Goal: Information Seeking & Learning: Learn about a topic

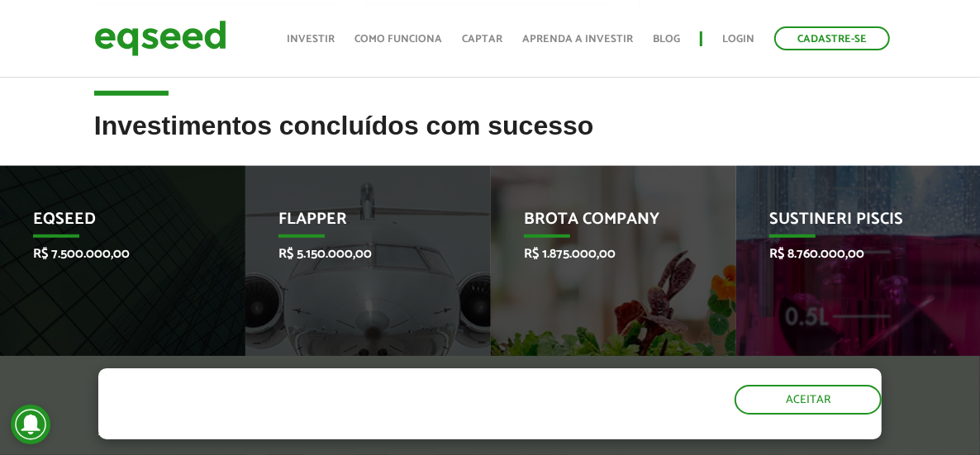
scroll to position [813, 0]
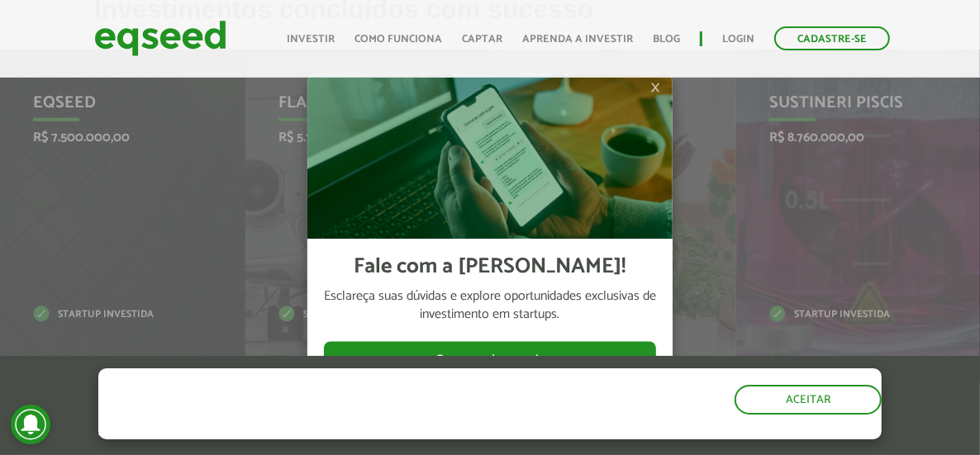
click at [598, 27] on ul "Início Investir Como funciona Captar Aprenda a investir Blog Login Cadastre-se" at bounding box center [588, 38] width 620 height 24
click at [604, 41] on link "Aprenda a investir" at bounding box center [577, 39] width 111 height 11
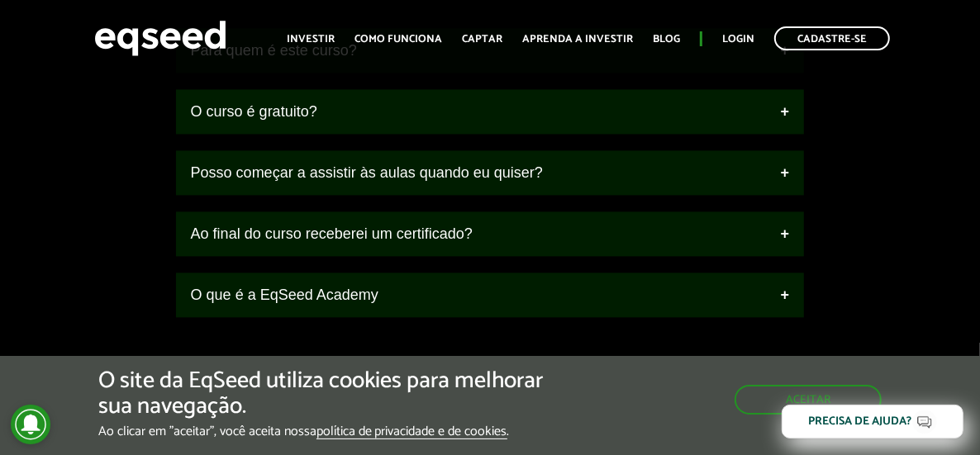
scroll to position [2179, 0]
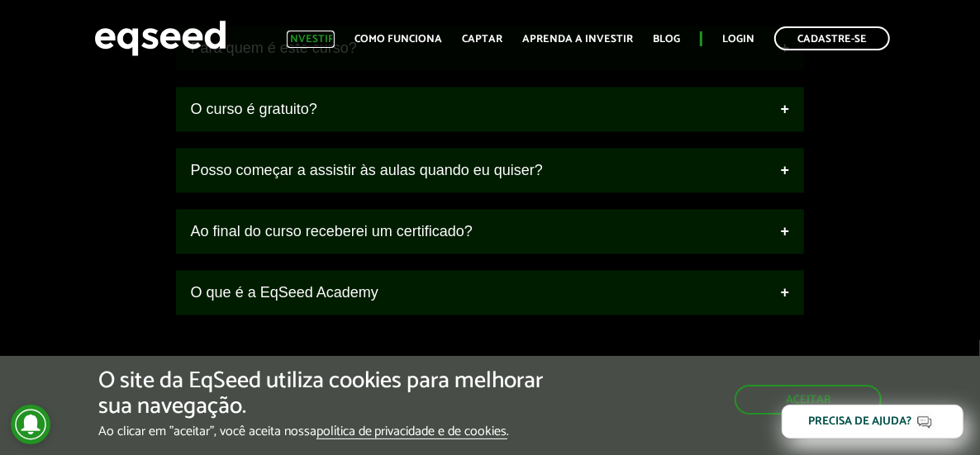
click at [321, 38] on link "Investir" at bounding box center [311, 39] width 48 height 11
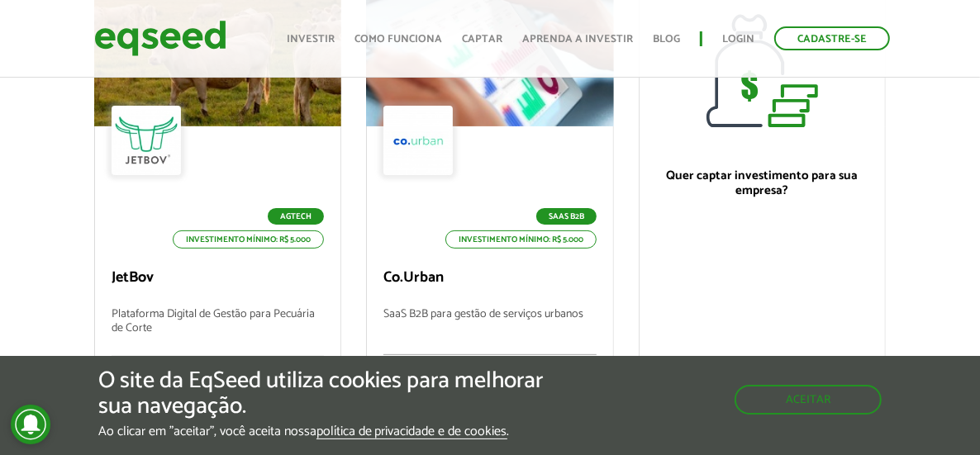
scroll to position [325, 0]
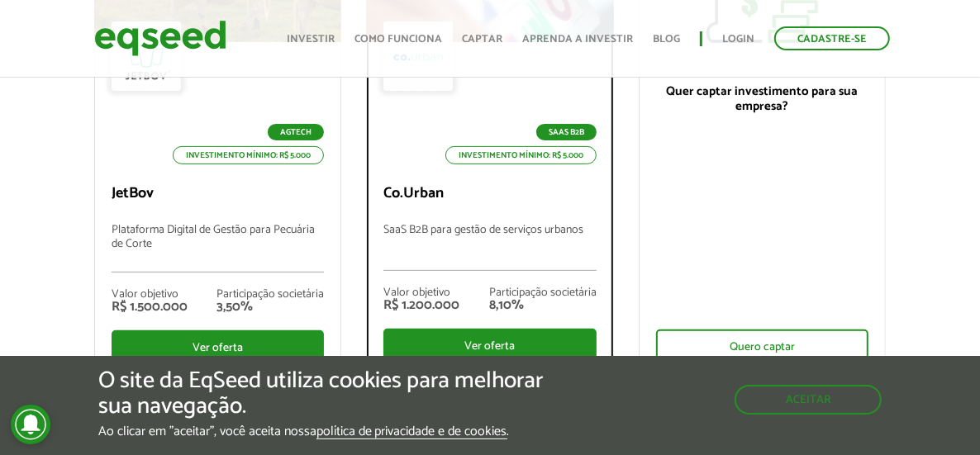
click at [422, 187] on p "Co.Urban" at bounding box center [489, 194] width 212 height 18
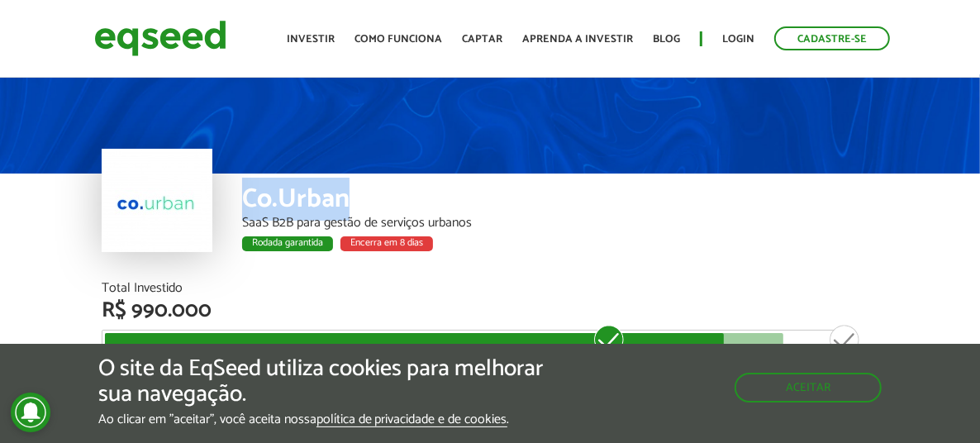
drag, startPoint x: 164, startPoint y: 192, endPoint x: 265, endPoint y: 197, distance: 101.8
click at [265, 197] on div "Co.Urban" at bounding box center [560, 201] width 636 height 31
copy div "Co.Urban"
click at [340, 206] on div "Co.Urban" at bounding box center [560, 201] width 636 height 31
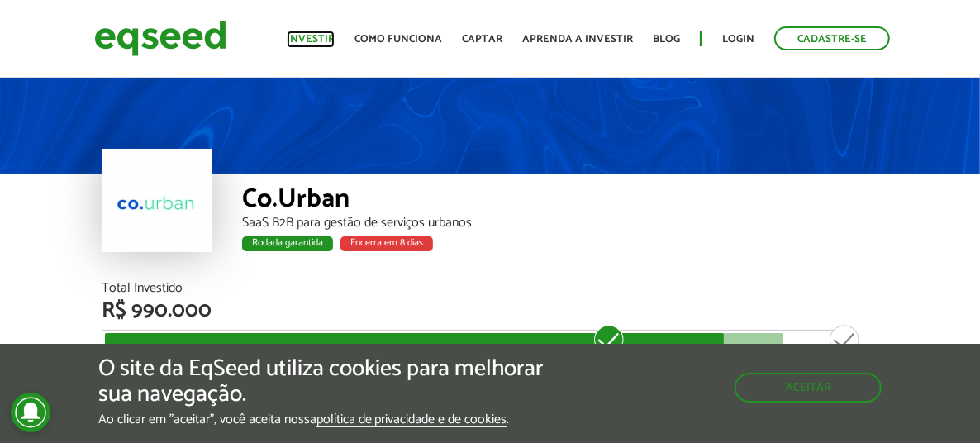
click at [335, 34] on link "Investir" at bounding box center [311, 39] width 48 height 11
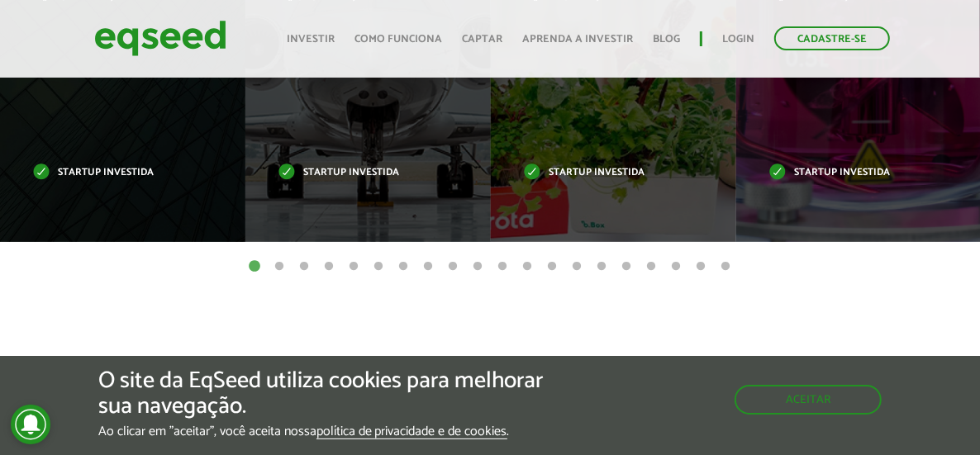
scroll to position [976, 0]
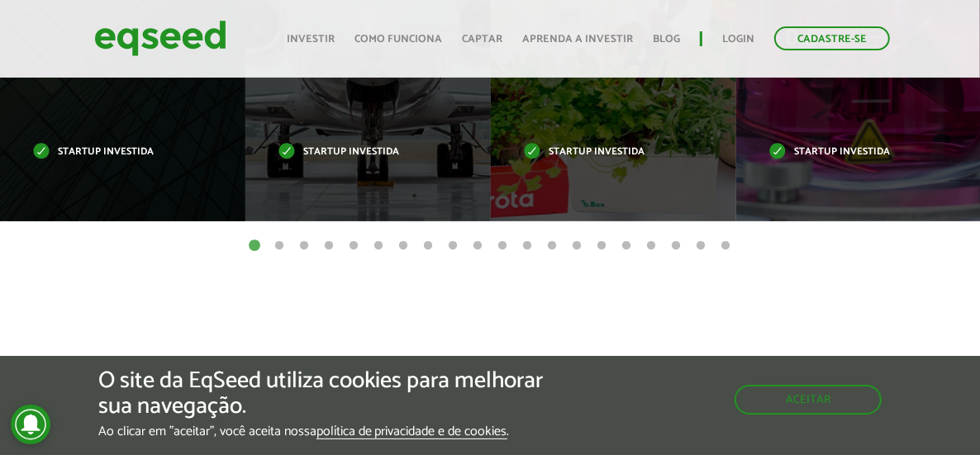
click at [284, 243] on button "2" at bounding box center [279, 246] width 17 height 17
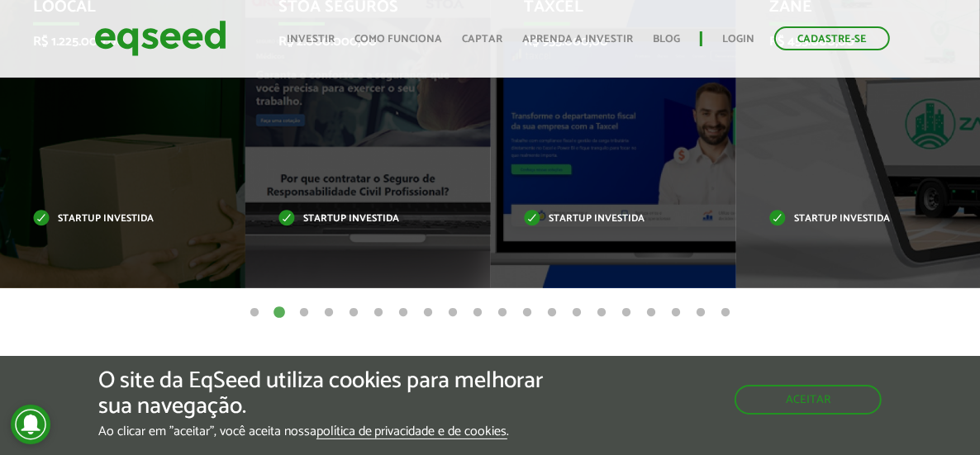
scroll to position [910, 0]
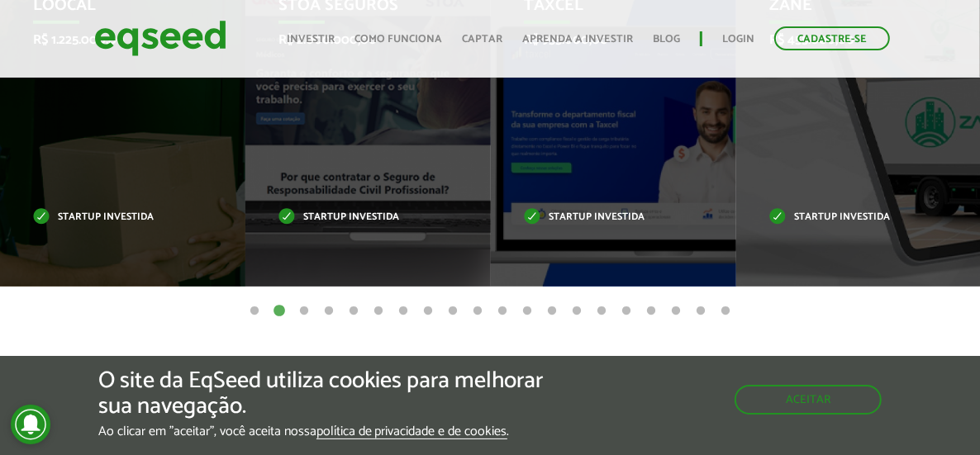
click at [306, 307] on button "3" at bounding box center [304, 311] width 17 height 17
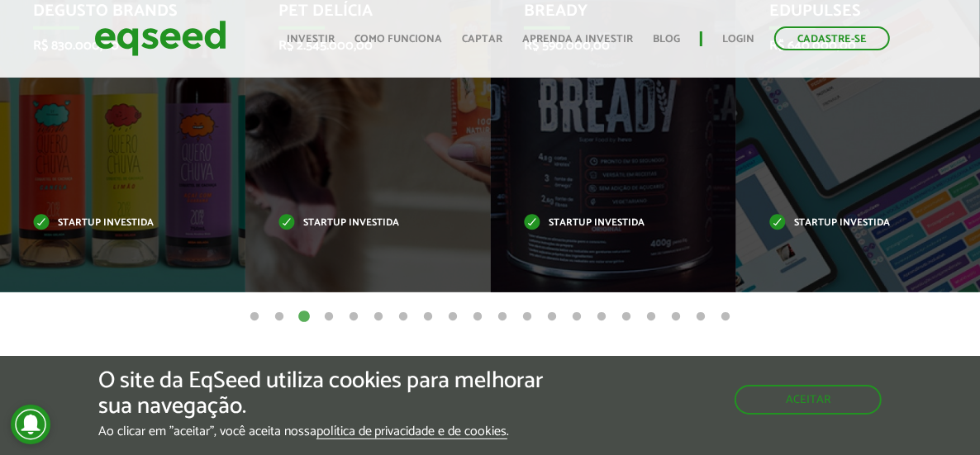
scroll to position [943, 0]
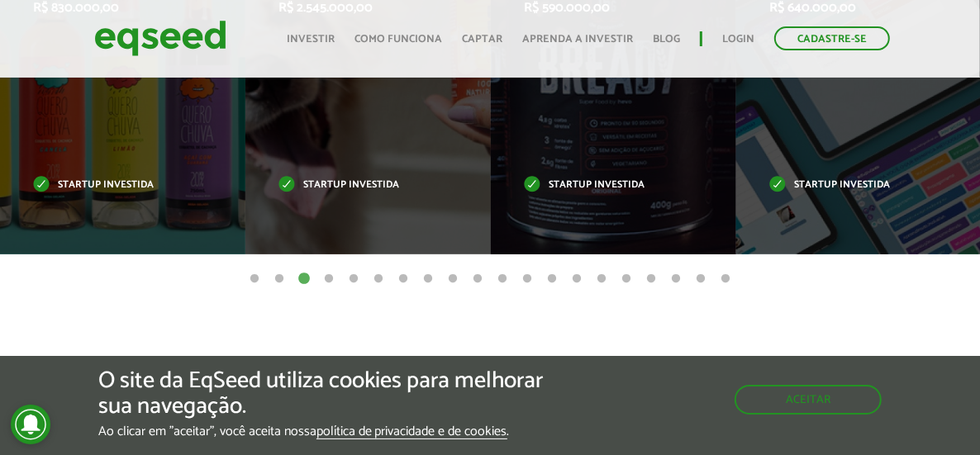
click at [327, 281] on button "4" at bounding box center [329, 279] width 17 height 17
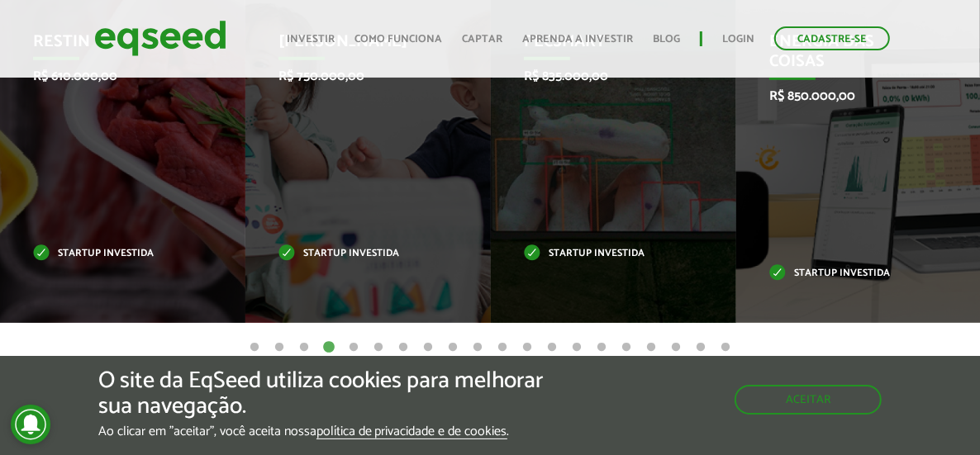
scroll to position [878, 0]
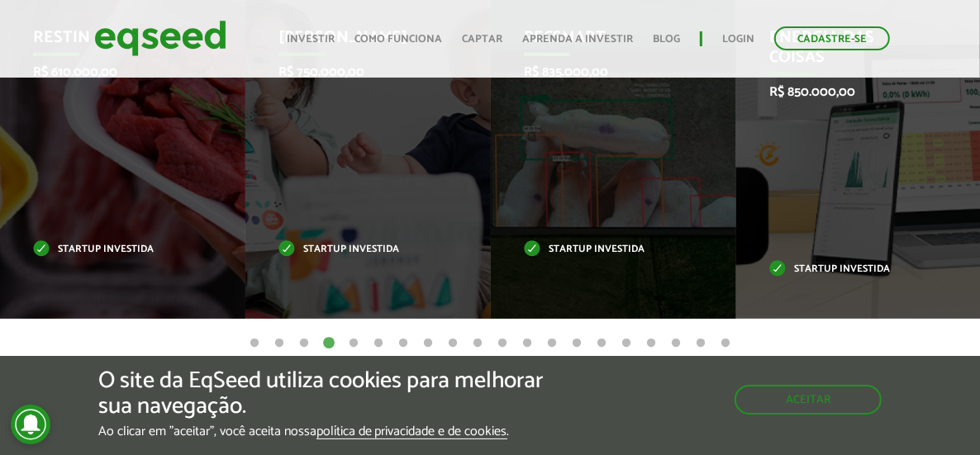
click at [358, 339] on button "5" at bounding box center [353, 343] width 17 height 17
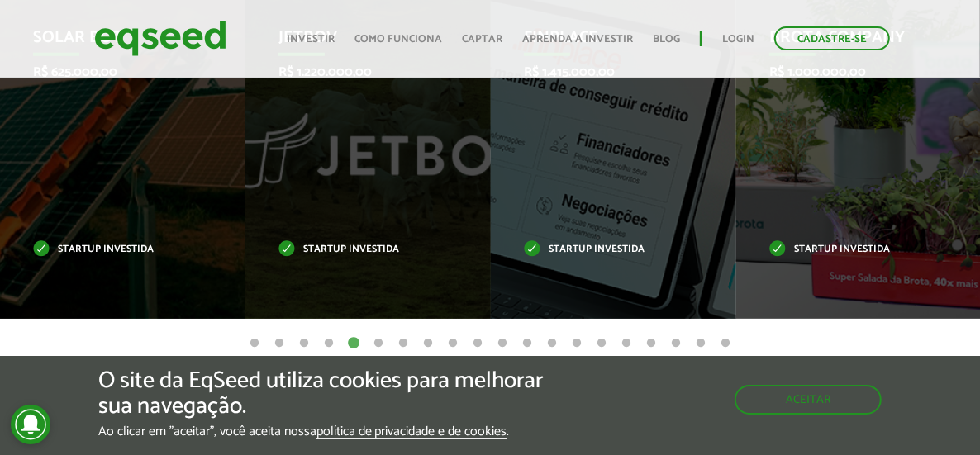
scroll to position [943, 0]
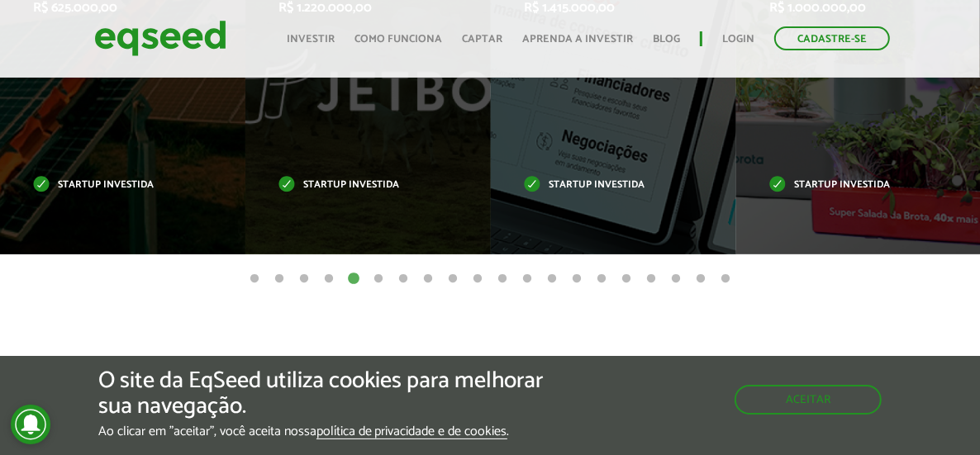
click at [373, 278] on button "6" at bounding box center [378, 279] width 17 height 17
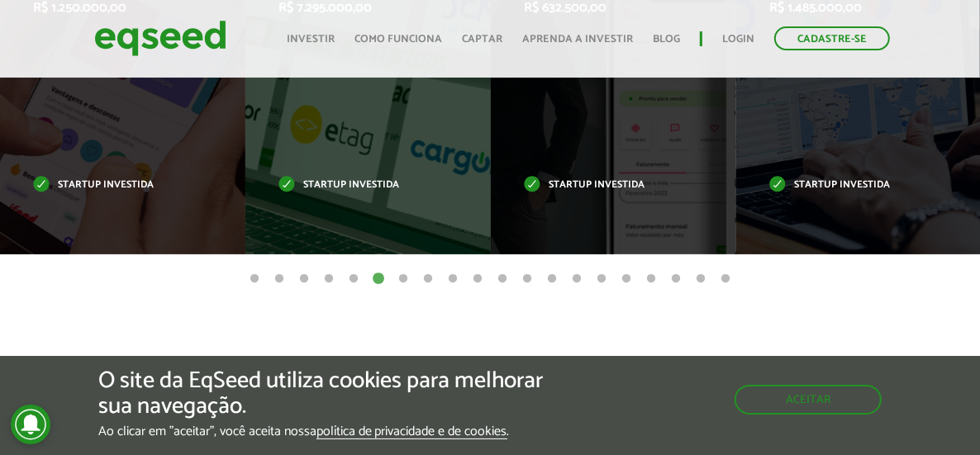
click at [401, 278] on button "7" at bounding box center [403, 279] width 17 height 17
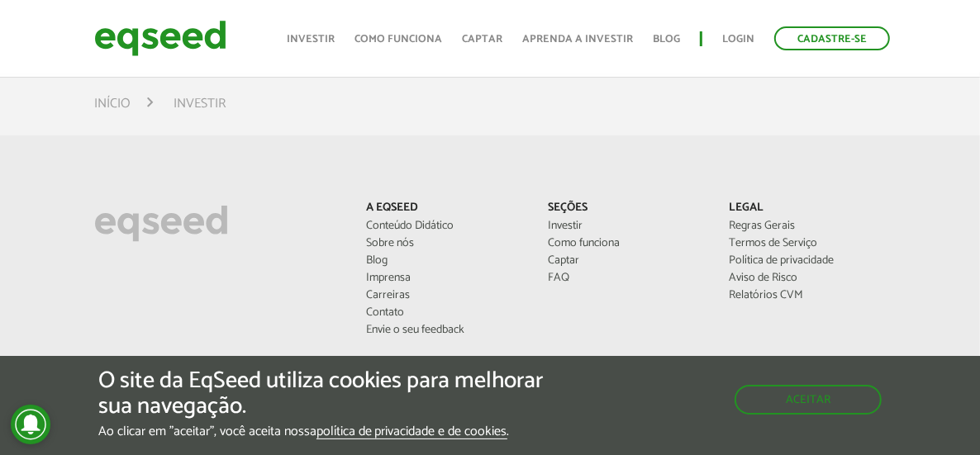
scroll to position [1261, 0]
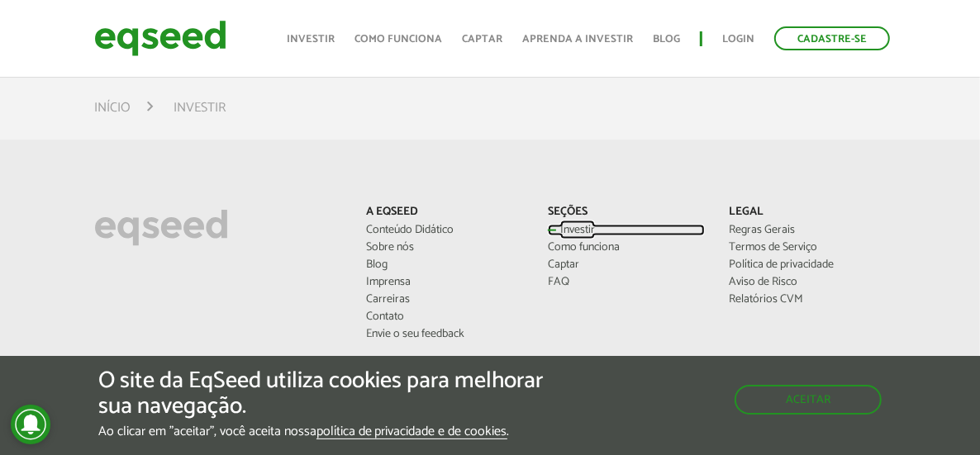
click at [657, 228] on link "Investir" at bounding box center [626, 231] width 157 height 12
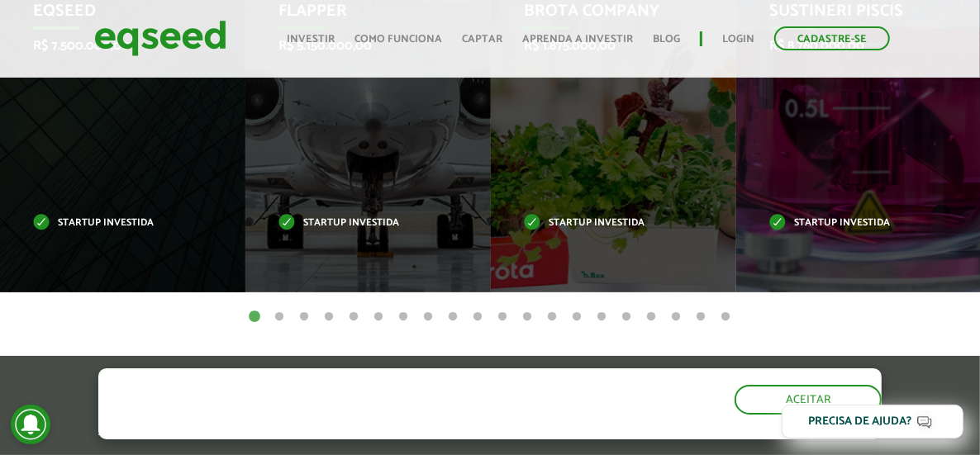
scroll to position [910, 0]
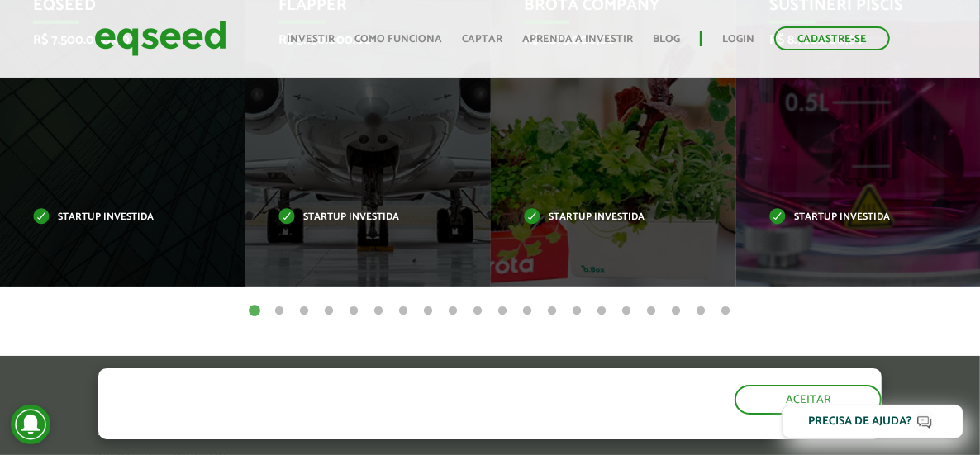
click at [729, 308] on button "20" at bounding box center [725, 311] width 17 height 17
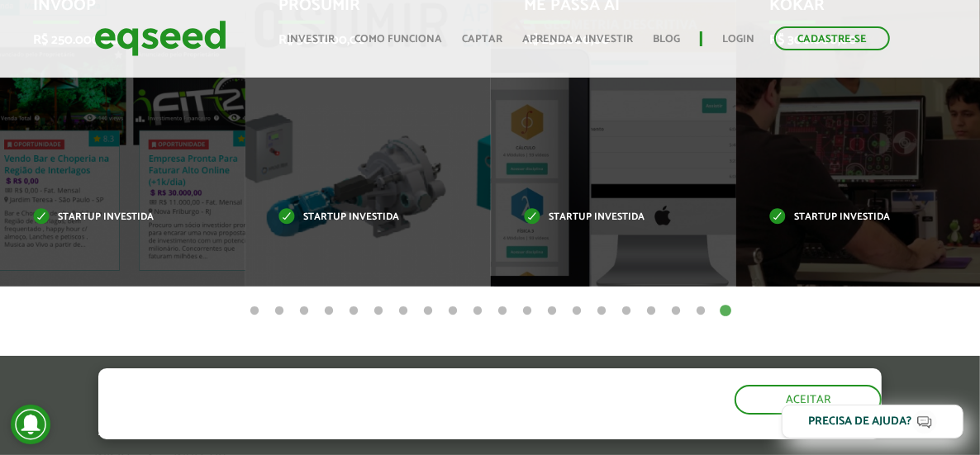
click at [622, 309] on button "16" at bounding box center [626, 311] width 17 height 17
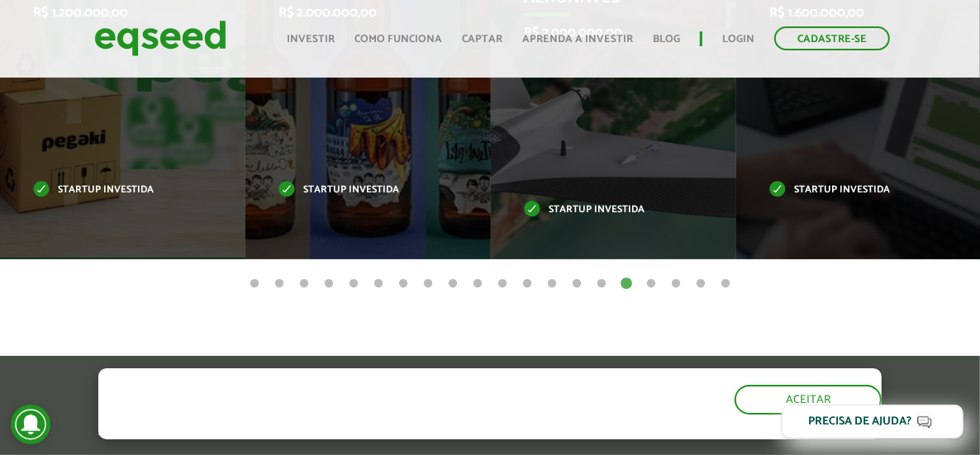
scroll to position [943, 0]
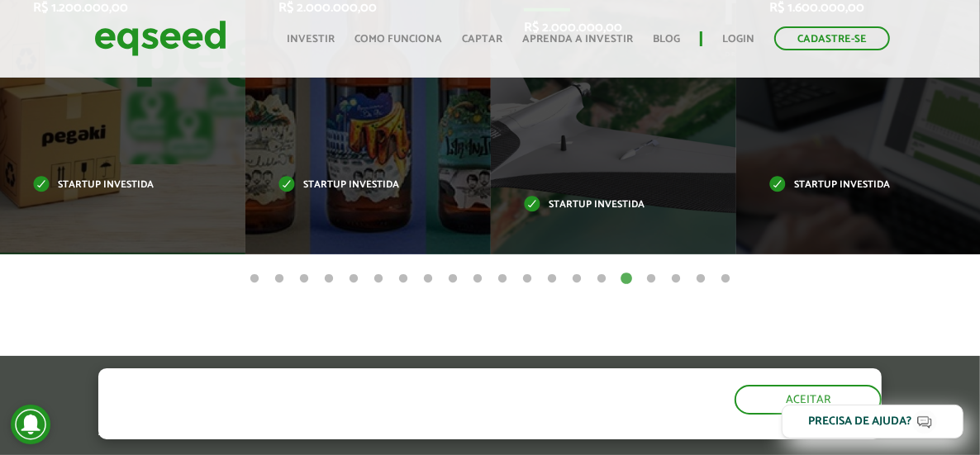
click at [577, 278] on button "14" at bounding box center [576, 279] width 17 height 17
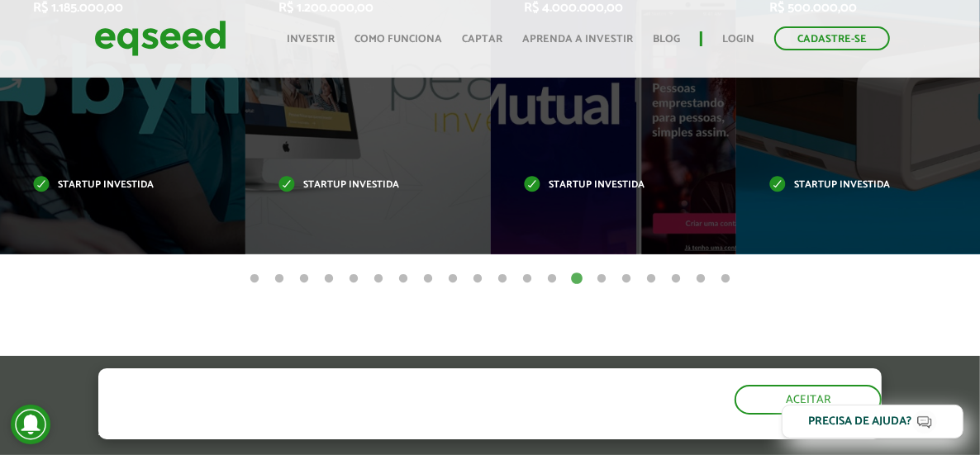
click at [551, 279] on button "13" at bounding box center [552, 279] width 17 height 17
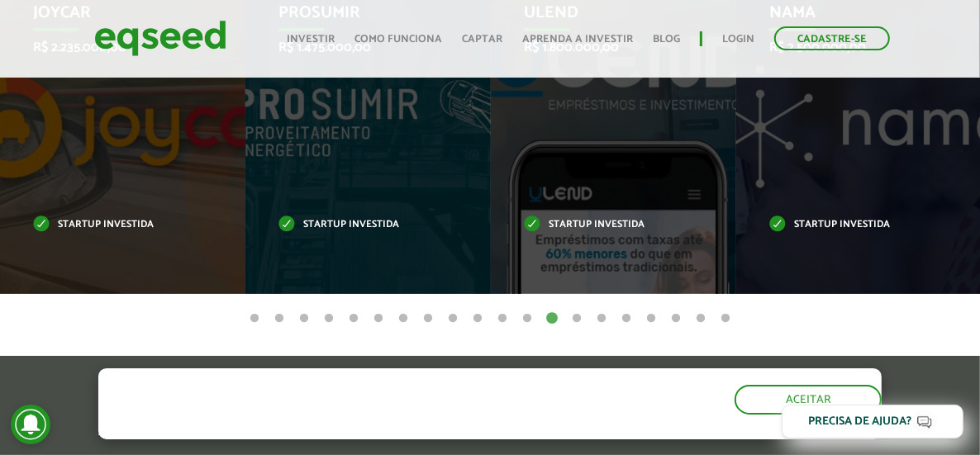
scroll to position [915, 0]
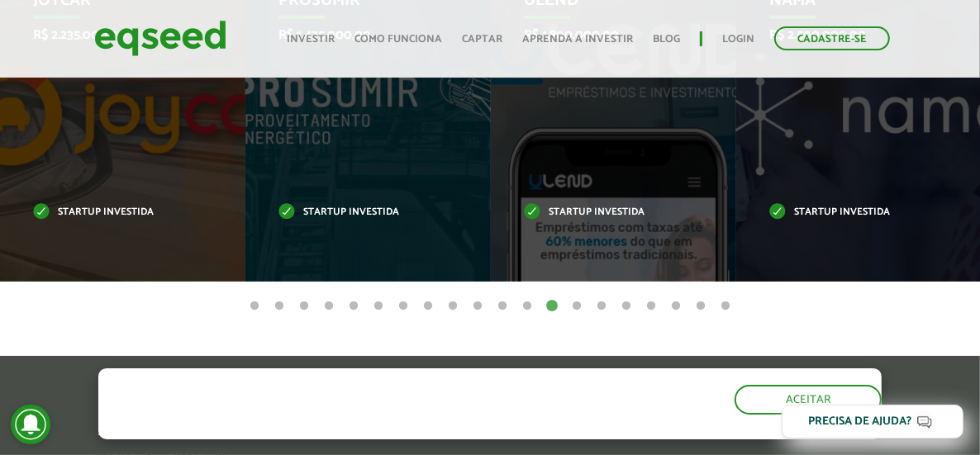
click at [454, 302] on button "9" at bounding box center [452, 306] width 17 height 17
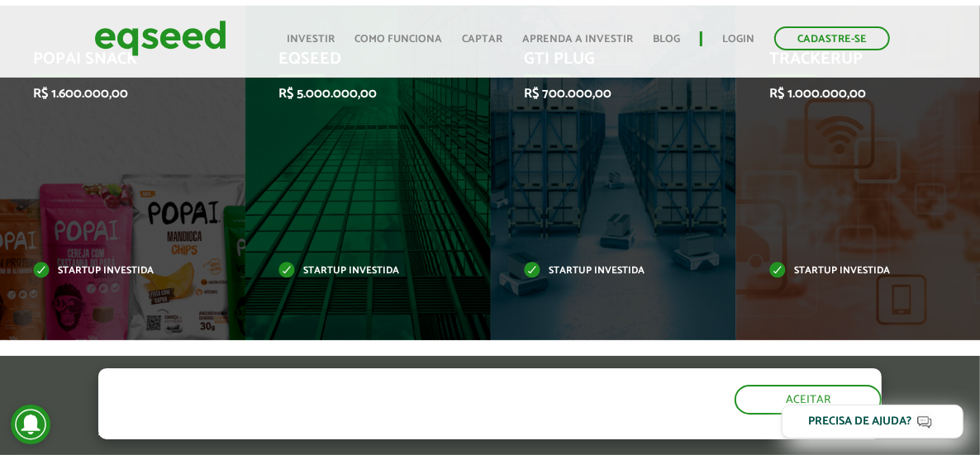
scroll to position [867, 0]
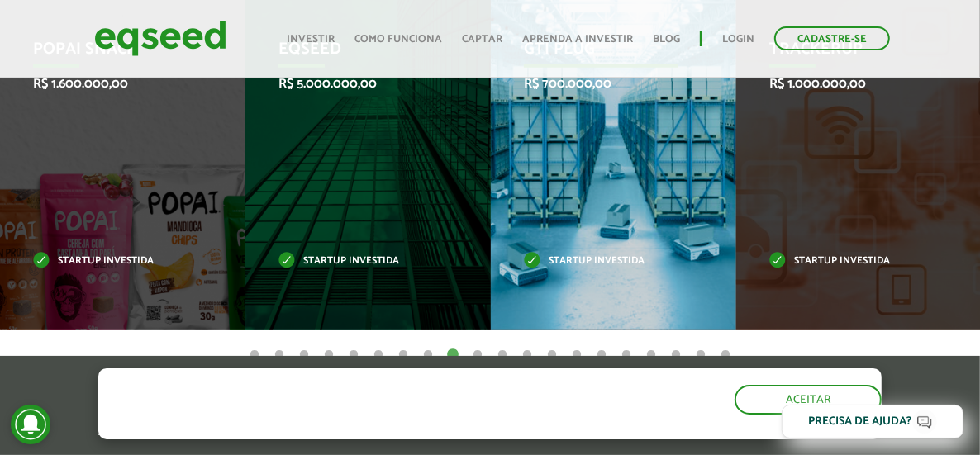
click at [623, 235] on div "GTI PLUG R$ 700.000,00 Startup investida" at bounding box center [601, 163] width 221 height 335
click at [571, 90] on p "R$ 700.000,00" at bounding box center [601, 84] width 154 height 16
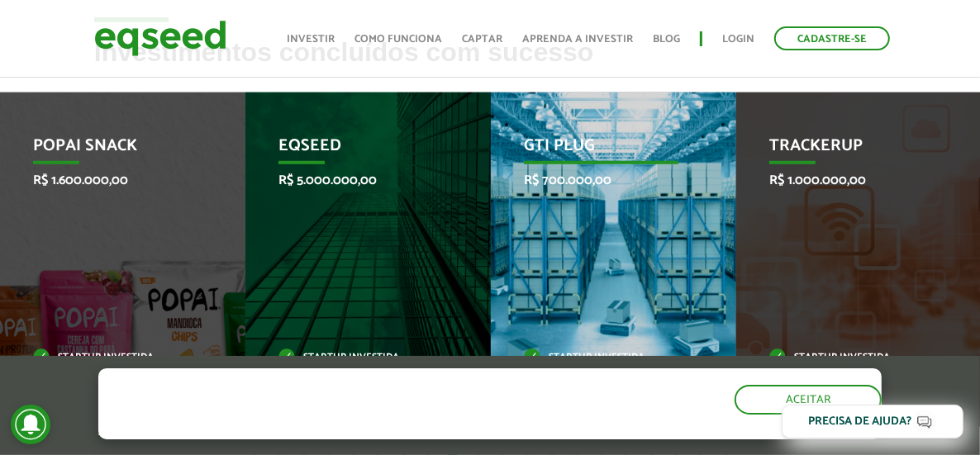
scroll to position [769, 0]
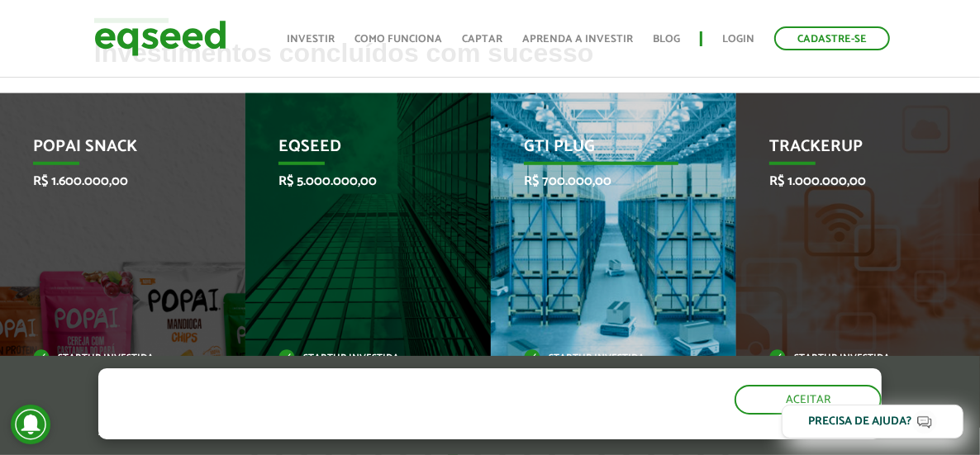
click at [563, 154] on p "GTI PLUG" at bounding box center [601, 151] width 154 height 28
click at [566, 148] on p "GTI PLUG" at bounding box center [601, 151] width 154 height 28
drag, startPoint x: 558, startPoint y: 142, endPoint x: 539, endPoint y: 242, distance: 101.7
click at [555, 248] on div "GTI PLUG R$ 700.000,00 Startup investida" at bounding box center [601, 260] width 221 height 335
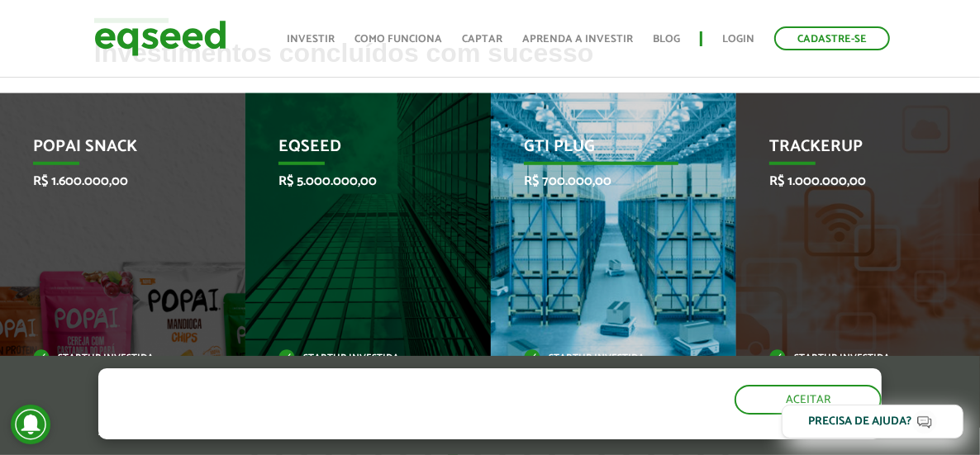
click at [539, 241] on div "GTI PLUG R$ 700.000,00 Startup investida" at bounding box center [601, 260] width 221 height 335
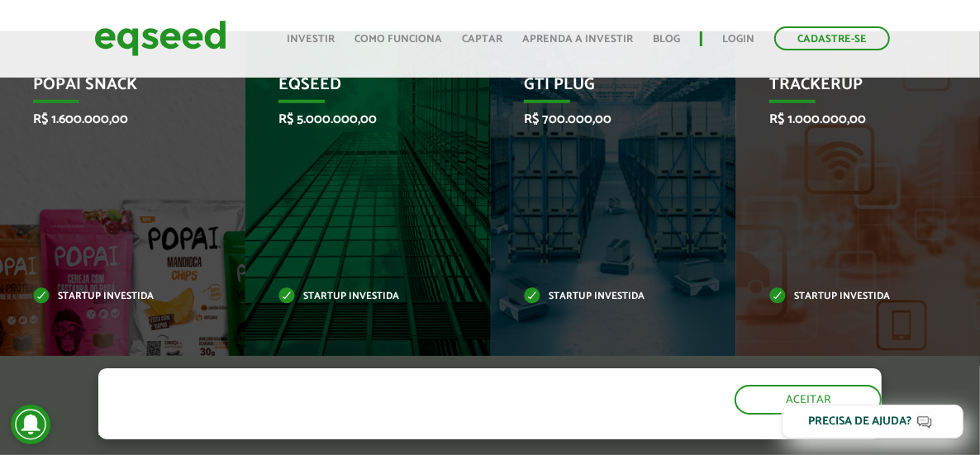
scroll to position [821, 0]
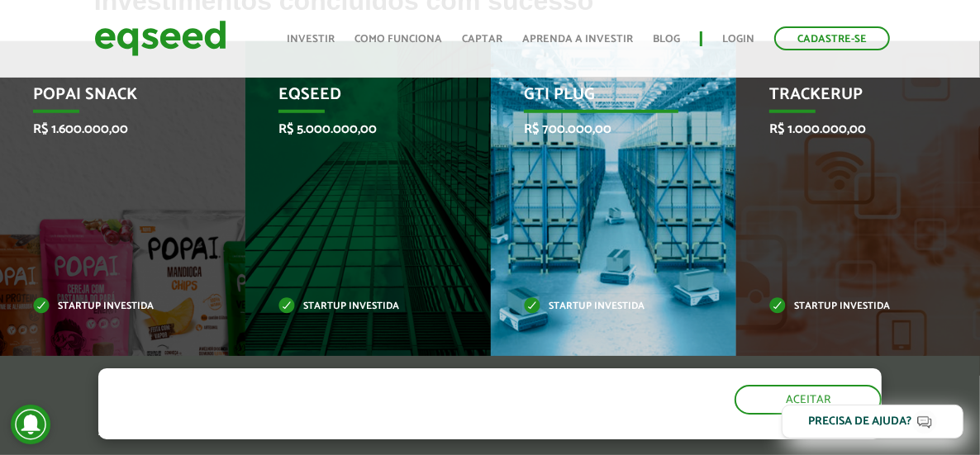
click at [610, 309] on p "Startup investida" at bounding box center [601, 306] width 154 height 9
click at [550, 126] on p "R$ 700.000,00" at bounding box center [601, 129] width 154 height 16
click at [558, 107] on p "GTI PLUG" at bounding box center [601, 99] width 154 height 28
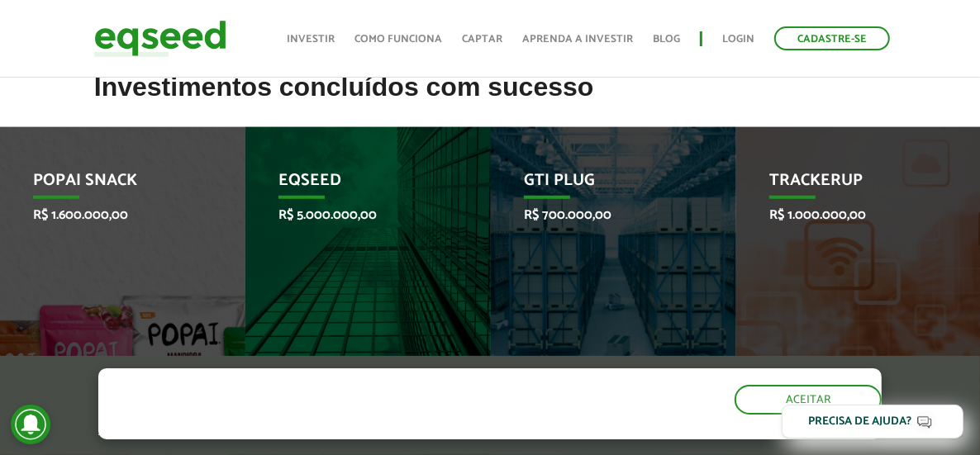
scroll to position [734, 0]
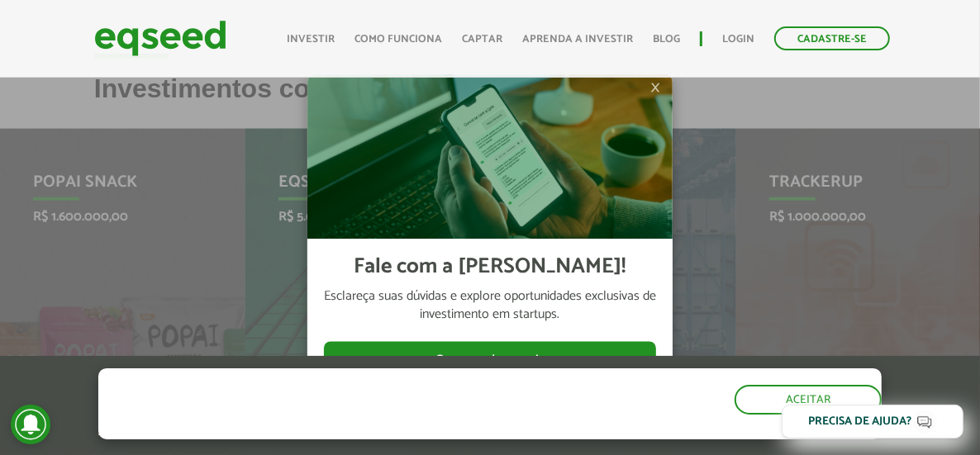
click at [648, 81] on img at bounding box center [489, 156] width 365 height 165
click at [656, 87] on span "×" at bounding box center [655, 88] width 10 height 20
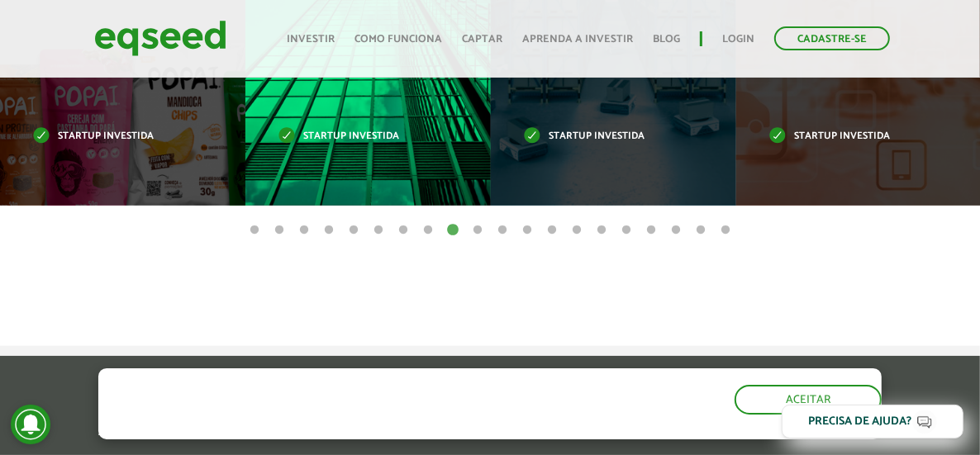
scroll to position [1058, 0]
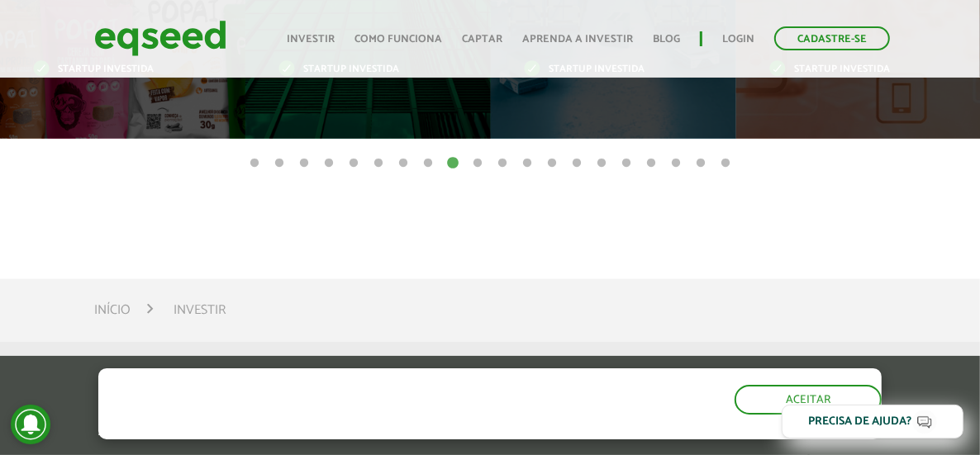
click at [429, 165] on button "8" at bounding box center [428, 163] width 17 height 17
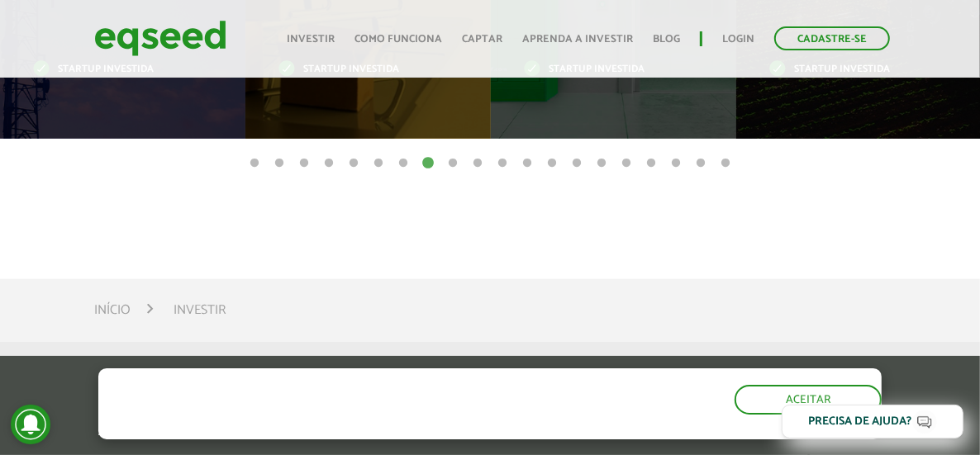
click at [402, 164] on button "7" at bounding box center [403, 163] width 17 height 17
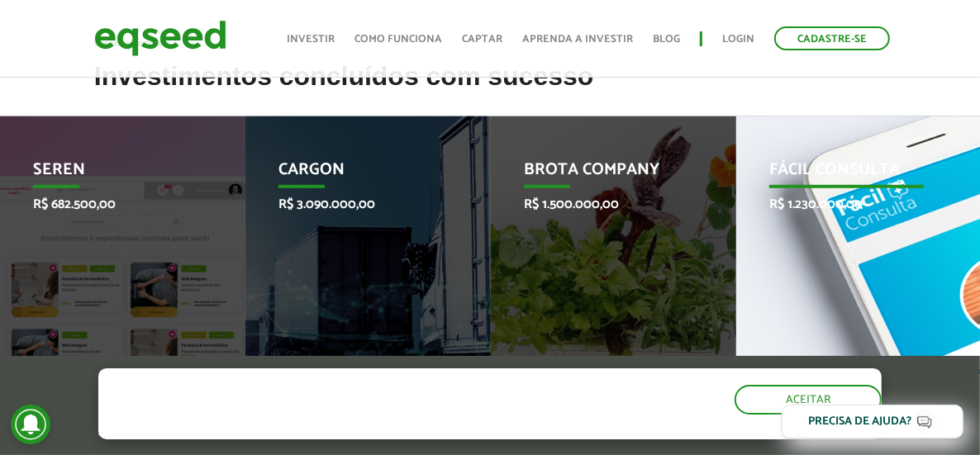
scroll to position [701, 0]
